Goal: Transaction & Acquisition: Book appointment/travel/reservation

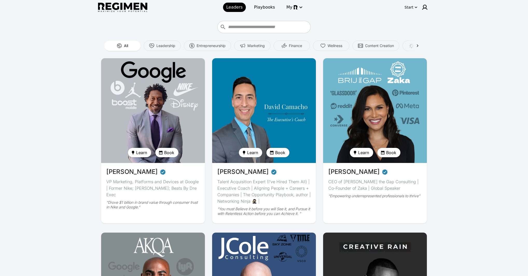
click at [243, 30] on input "Who do you want to learn from?" at bounding box center [268, 27] width 81 height 8
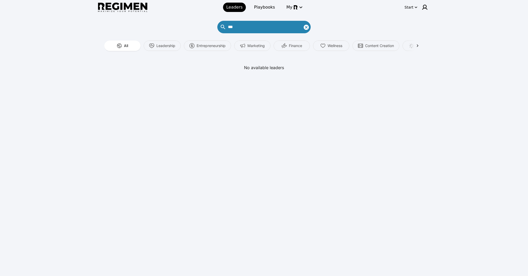
type input "***"
drag, startPoint x: 306, startPoint y: 27, endPoint x: 324, endPoint y: 23, distance: 18.9
click at [306, 27] on icon "Clear search text" at bounding box center [306, 27] width 6 height 6
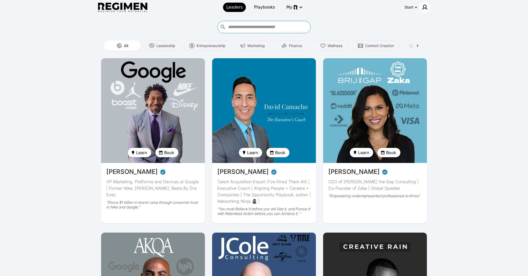
click at [428, 9] on div at bounding box center [425, 7] width 10 height 10
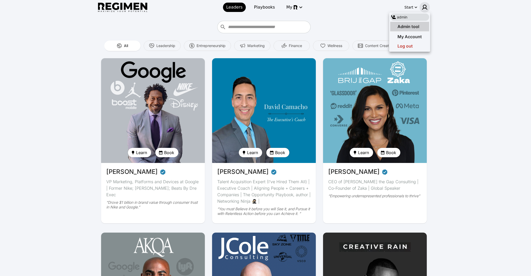
click at [423, 26] on div "Admin tool" at bounding box center [410, 26] width 39 height 9
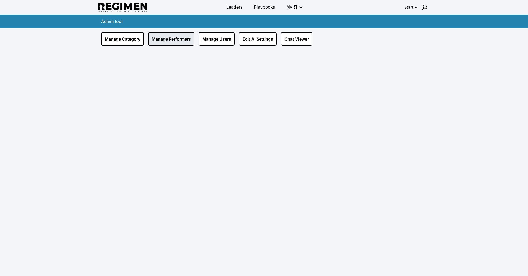
click at [179, 39] on link "Manage Performers" at bounding box center [171, 38] width 46 height 13
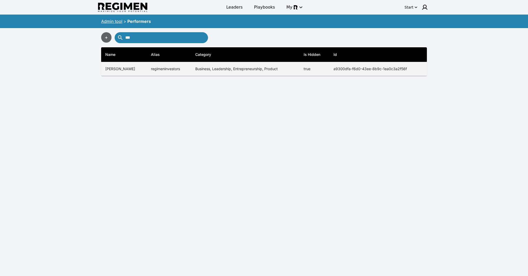
type input "***"
click at [165, 73] on td "regimeninvestors" at bounding box center [169, 69] width 45 height 14
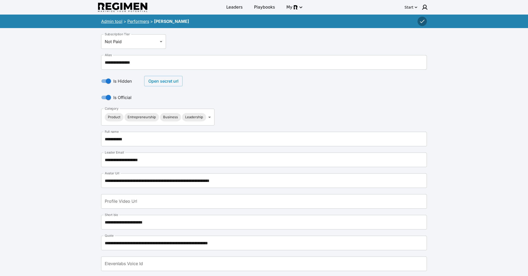
click at [160, 80] on button "Open secret url" at bounding box center [163, 81] width 38 height 10
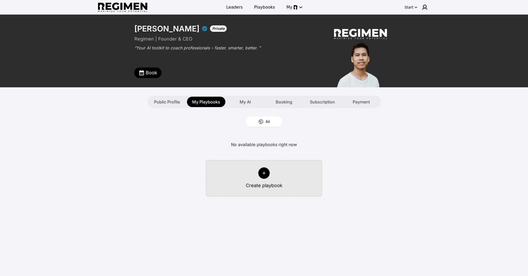
click at [158, 76] on button "Book" at bounding box center [147, 72] width 27 height 10
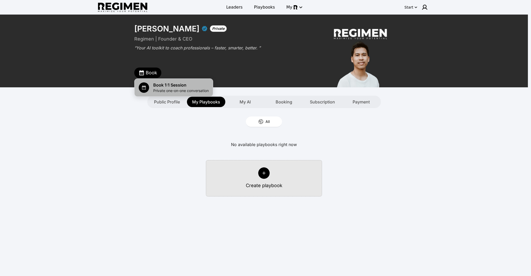
click at [164, 87] on span "Book 1:1 Session" at bounding box center [181, 85] width 56 height 6
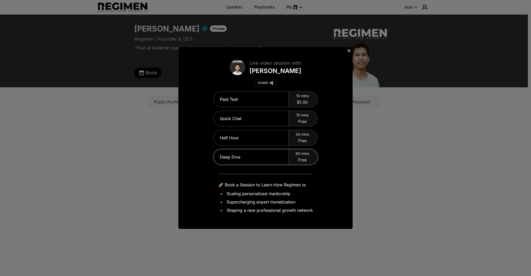
click at [260, 158] on div "Deep Dive" at bounding box center [251, 156] width 75 height 15
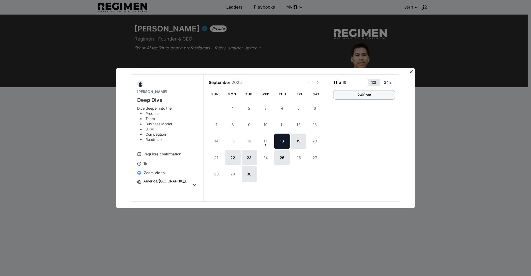
click at [370, 95] on div "2:00pm" at bounding box center [364, 95] width 13 height 4
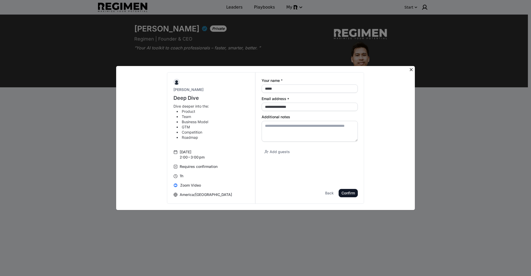
click at [0, 0] on div "Confirm" at bounding box center [0, 0] width 0 height 0
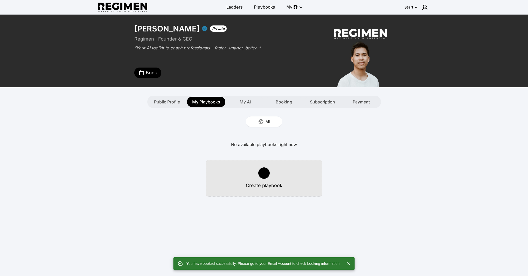
click at [109, 112] on div "All" at bounding box center [264, 121] width 332 height 27
